Goal: Task Accomplishment & Management: Use online tool/utility

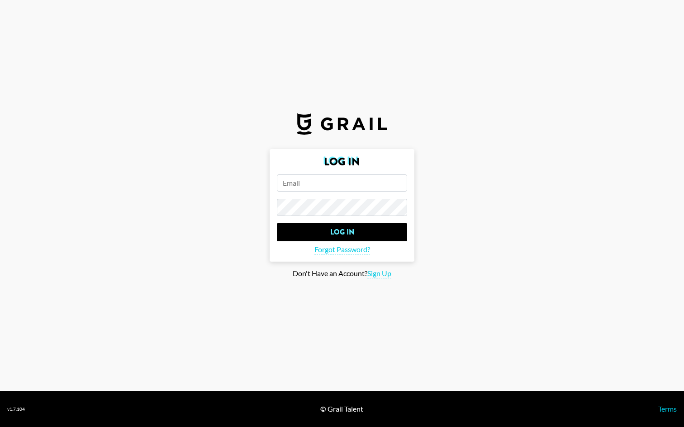
type input "[PERSON_NAME][EMAIL_ADDRESS][DOMAIN_NAME]"
click at [342, 232] on input "Log In" at bounding box center [342, 232] width 130 height 18
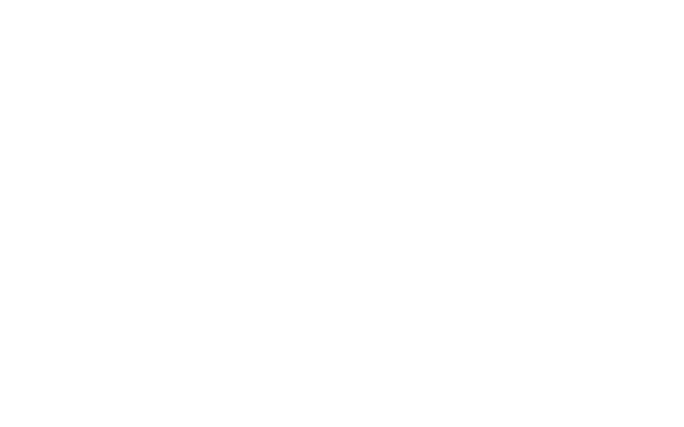
select select "Song"
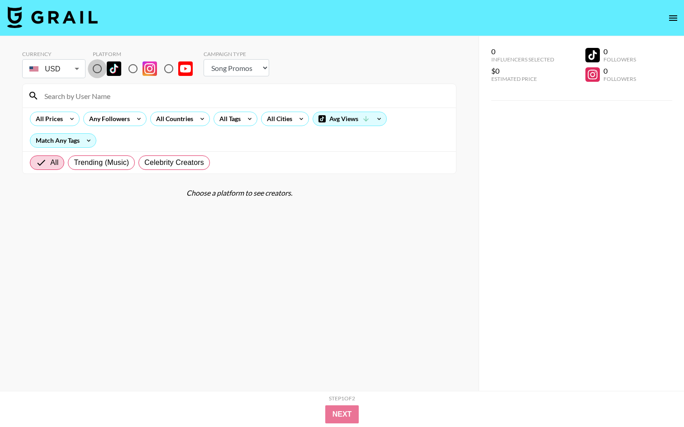
click at [98, 67] on input "radio" at bounding box center [97, 68] width 19 height 19
radio input "true"
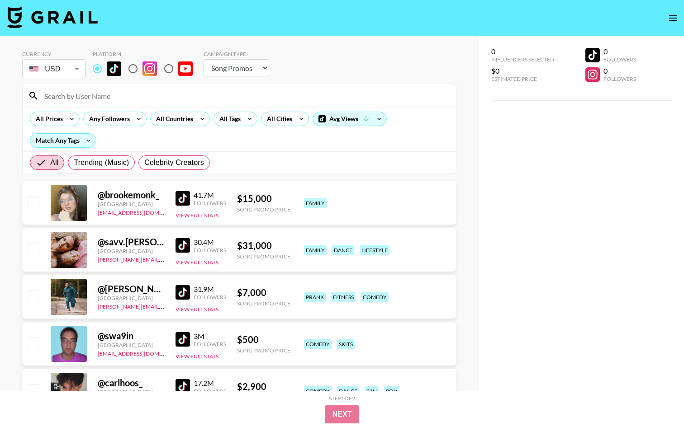
click at [182, 199] on img at bounding box center [183, 198] width 14 height 14
click at [77, 115] on icon at bounding box center [72, 119] width 14 height 14
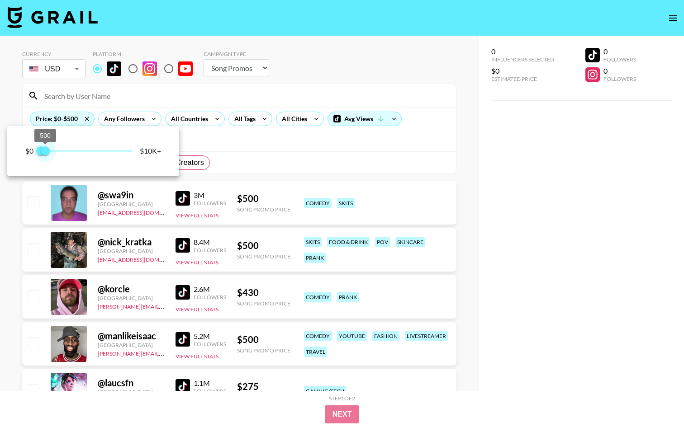
type input "250"
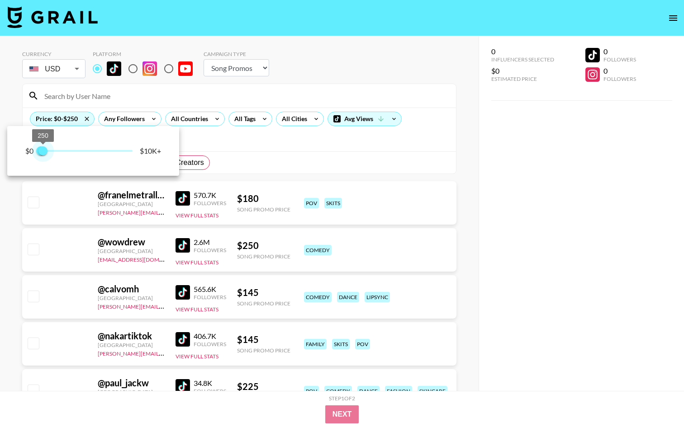
drag, startPoint x: 131, startPoint y: 152, endPoint x: 44, endPoint y: 153, distance: 86.9
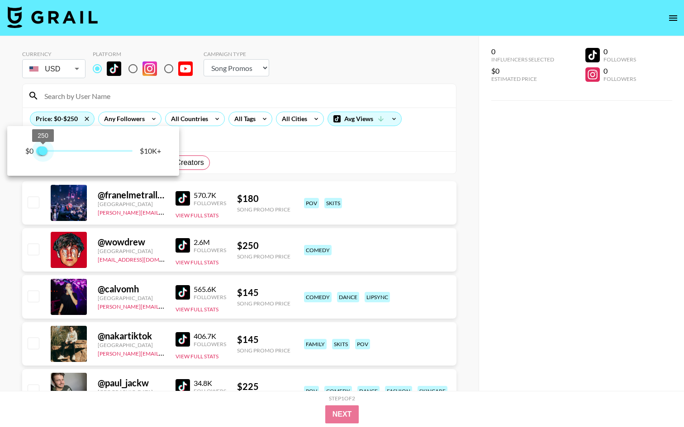
click at [44, 153] on span "250" at bounding box center [42, 151] width 9 height 9
click at [398, 147] on div at bounding box center [342, 213] width 684 height 427
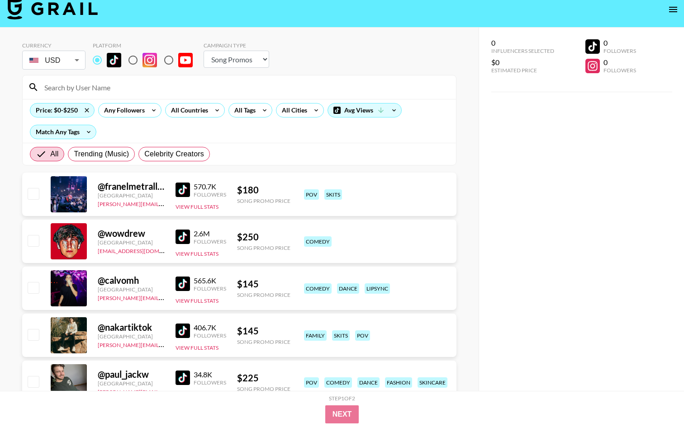
scroll to position [9, 0]
click at [144, 113] on div "Any Followers" at bounding box center [123, 111] width 48 height 14
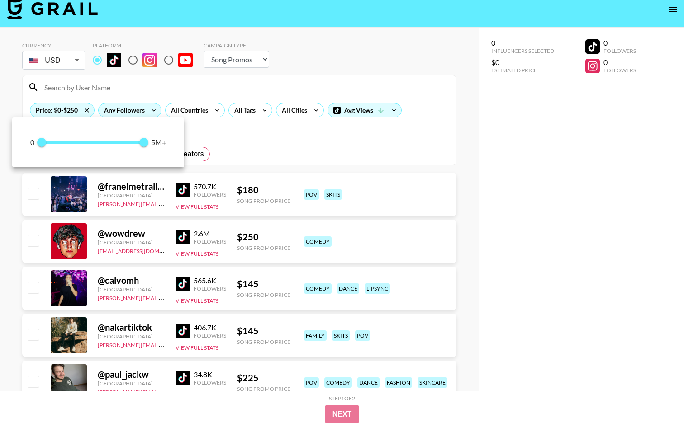
click at [144, 113] on div at bounding box center [342, 213] width 684 height 427
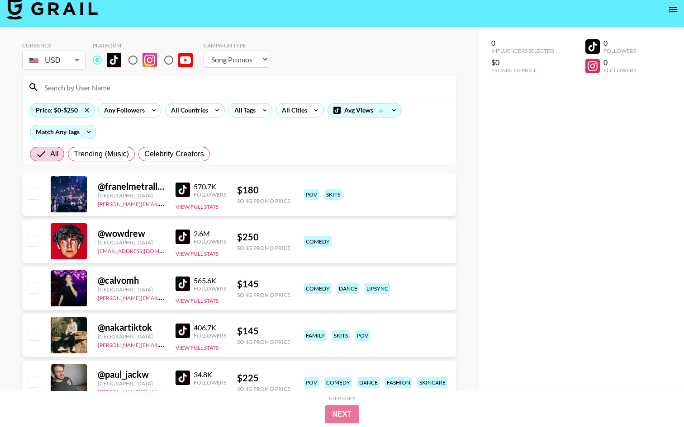
click at [85, 87] on input at bounding box center [245, 87] width 412 height 14
click at [266, 110] on icon at bounding box center [264, 111] width 14 height 14
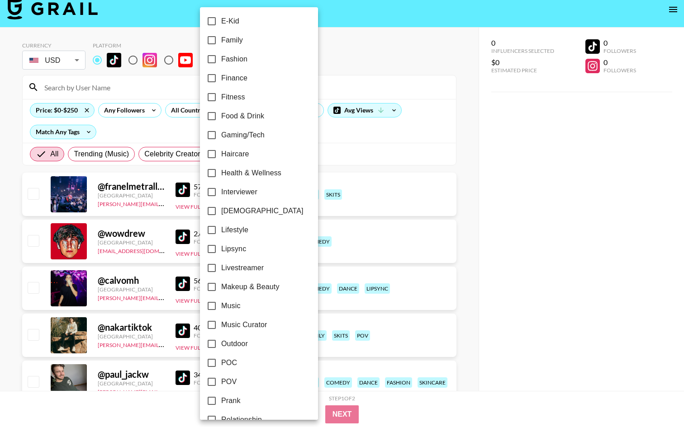
scroll to position [187, 0]
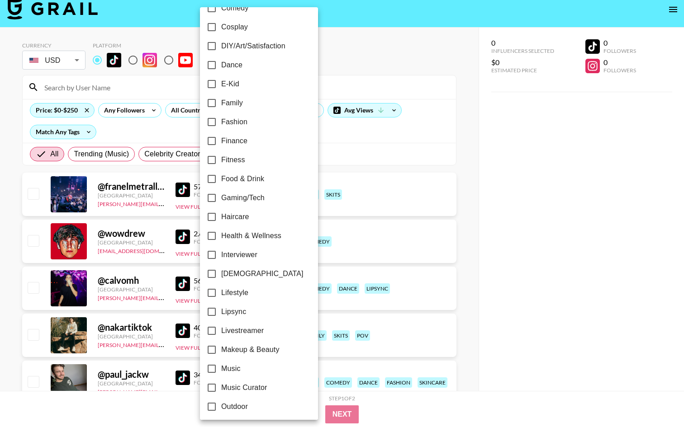
click at [212, 161] on input "Fitness" at bounding box center [211, 160] width 19 height 19
checkbox input "true"
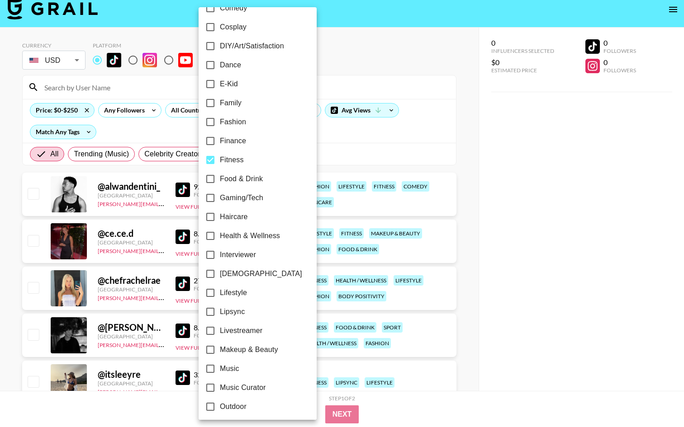
click at [370, 141] on div at bounding box center [342, 213] width 684 height 427
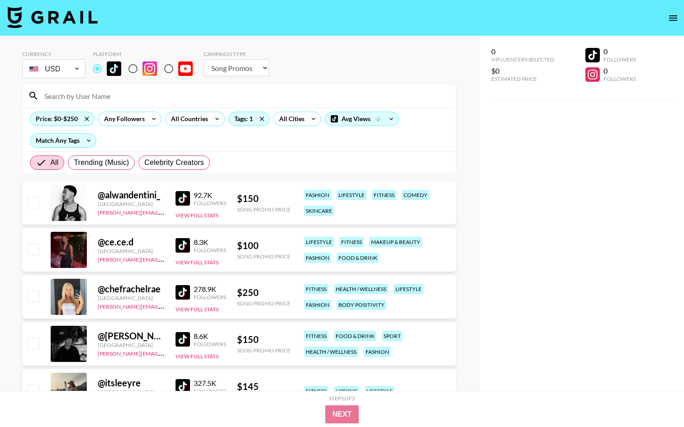
scroll to position [0, 0]
click at [213, 118] on icon at bounding box center [217, 119] width 14 height 14
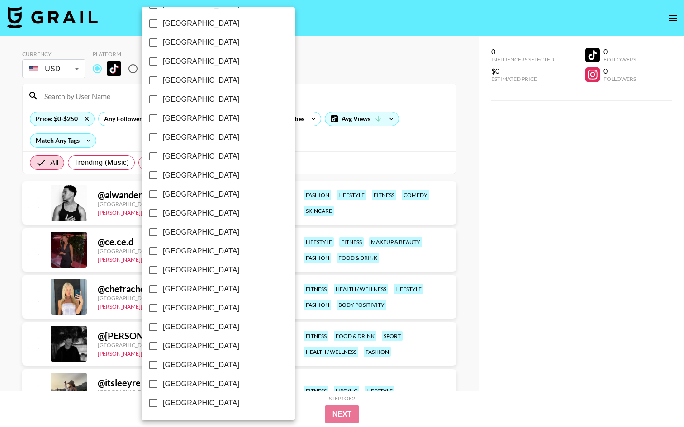
scroll to position [627, 0]
click at [153, 367] on input "[GEOGRAPHIC_DATA]" at bounding box center [153, 365] width 19 height 19
checkbox input "true"
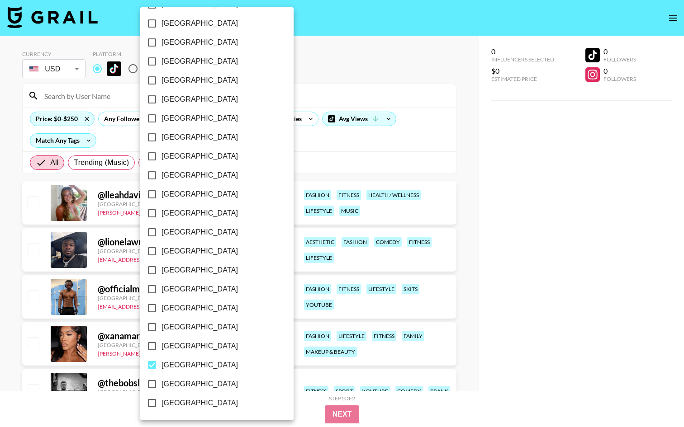
click at [412, 148] on div at bounding box center [342, 213] width 684 height 427
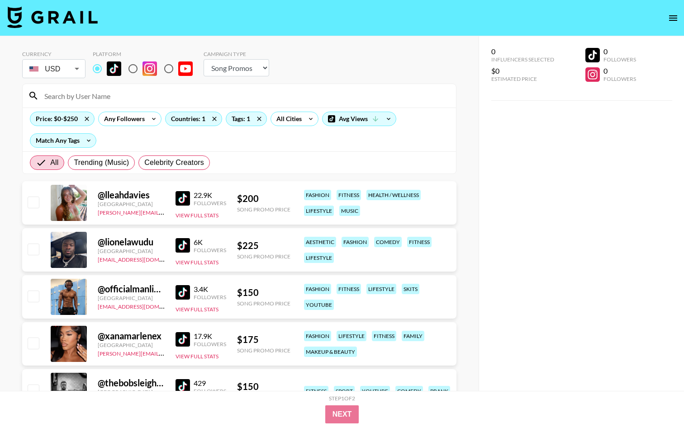
scroll to position [0, 0]
